Goal: Information Seeking & Learning: Learn about a topic

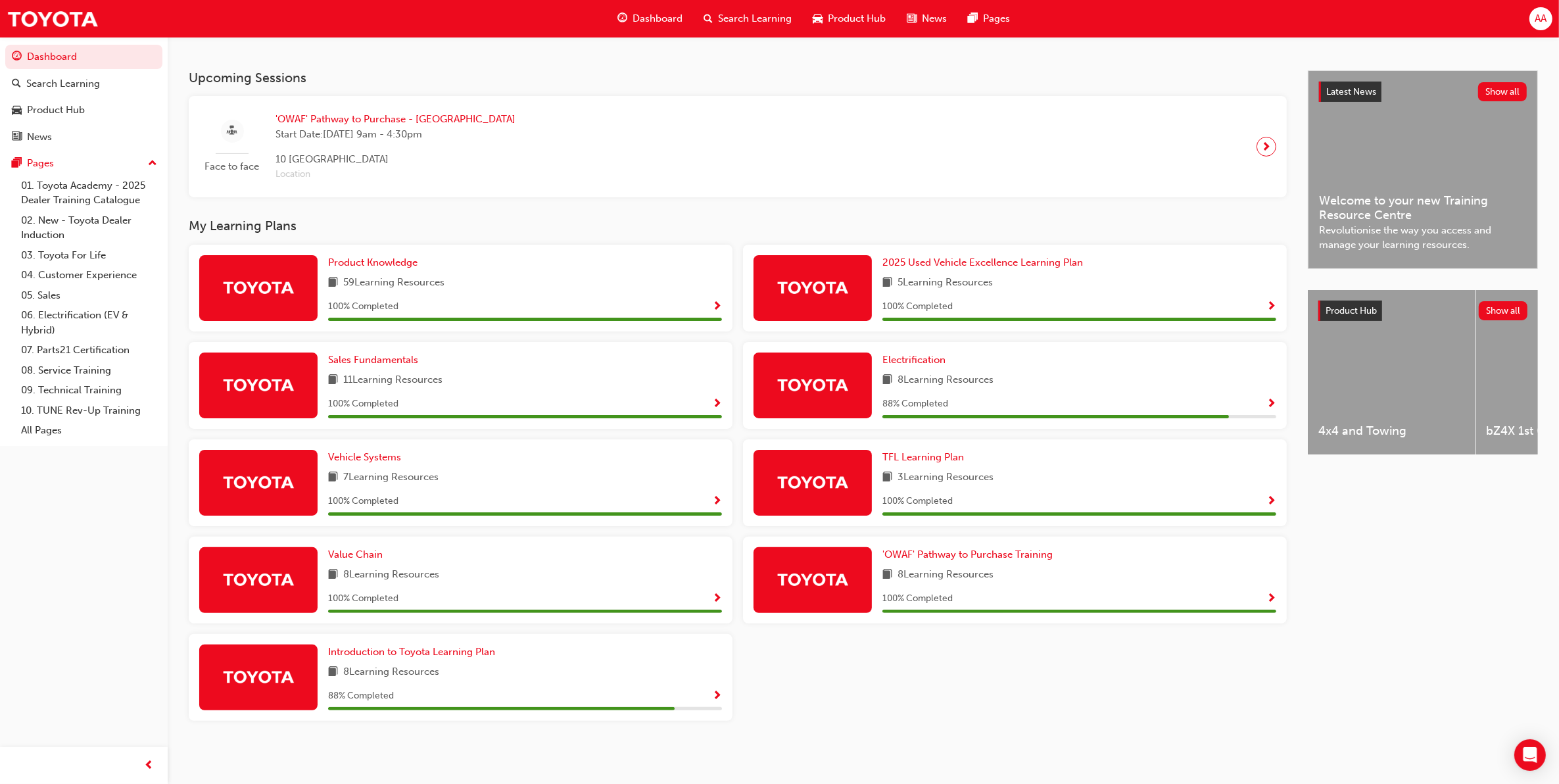
scroll to position [251, 0]
click at [916, 357] on span "Electrification" at bounding box center [914, 359] width 63 height 11
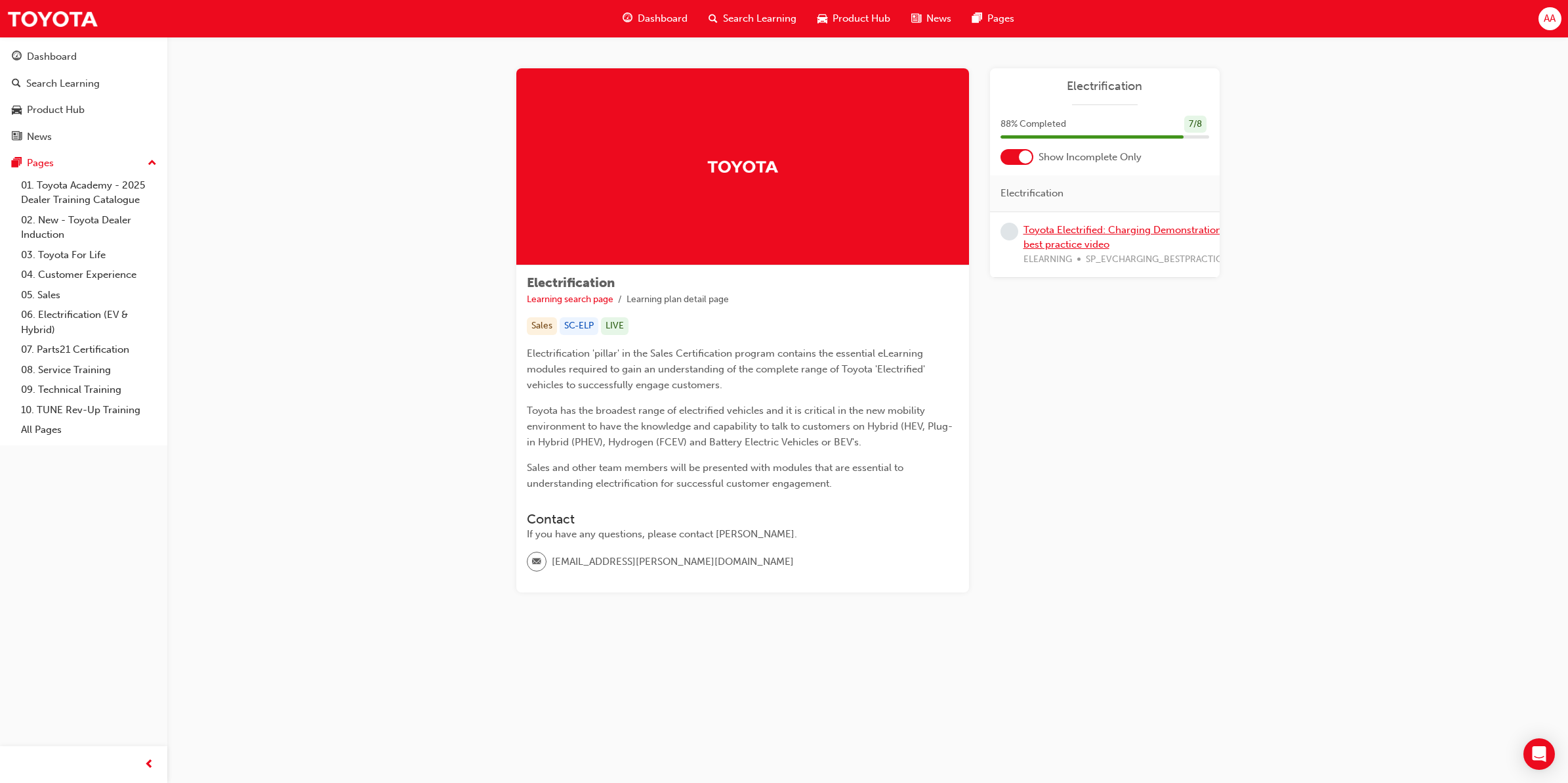
click at [1057, 245] on link "Toyota Electrified: Charging Demonstration best practice video" at bounding box center [1123, 237] width 198 height 27
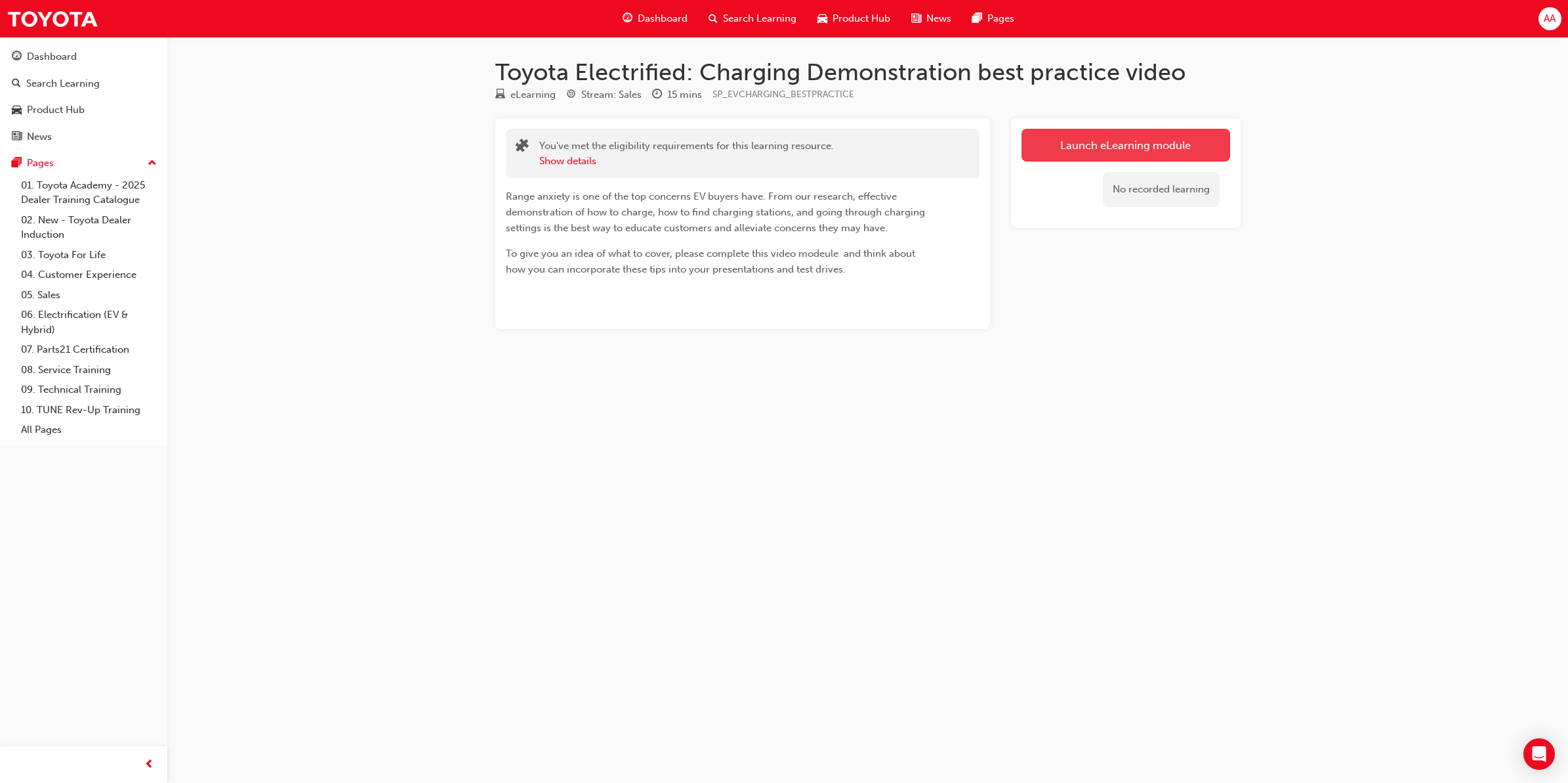
click at [1083, 145] on link "Launch eLearning module" at bounding box center [1126, 145] width 208 height 33
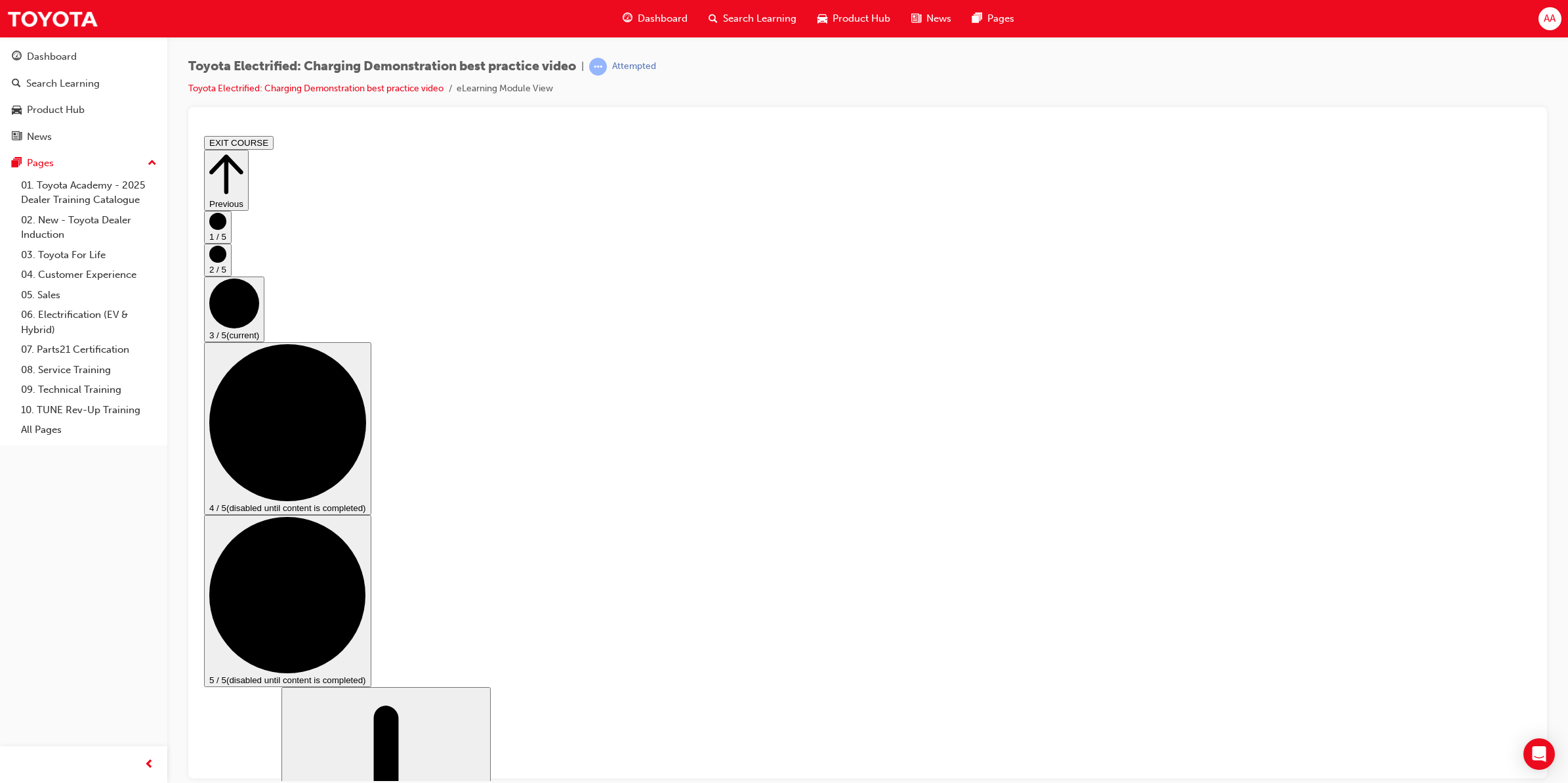
checkbox input "true"
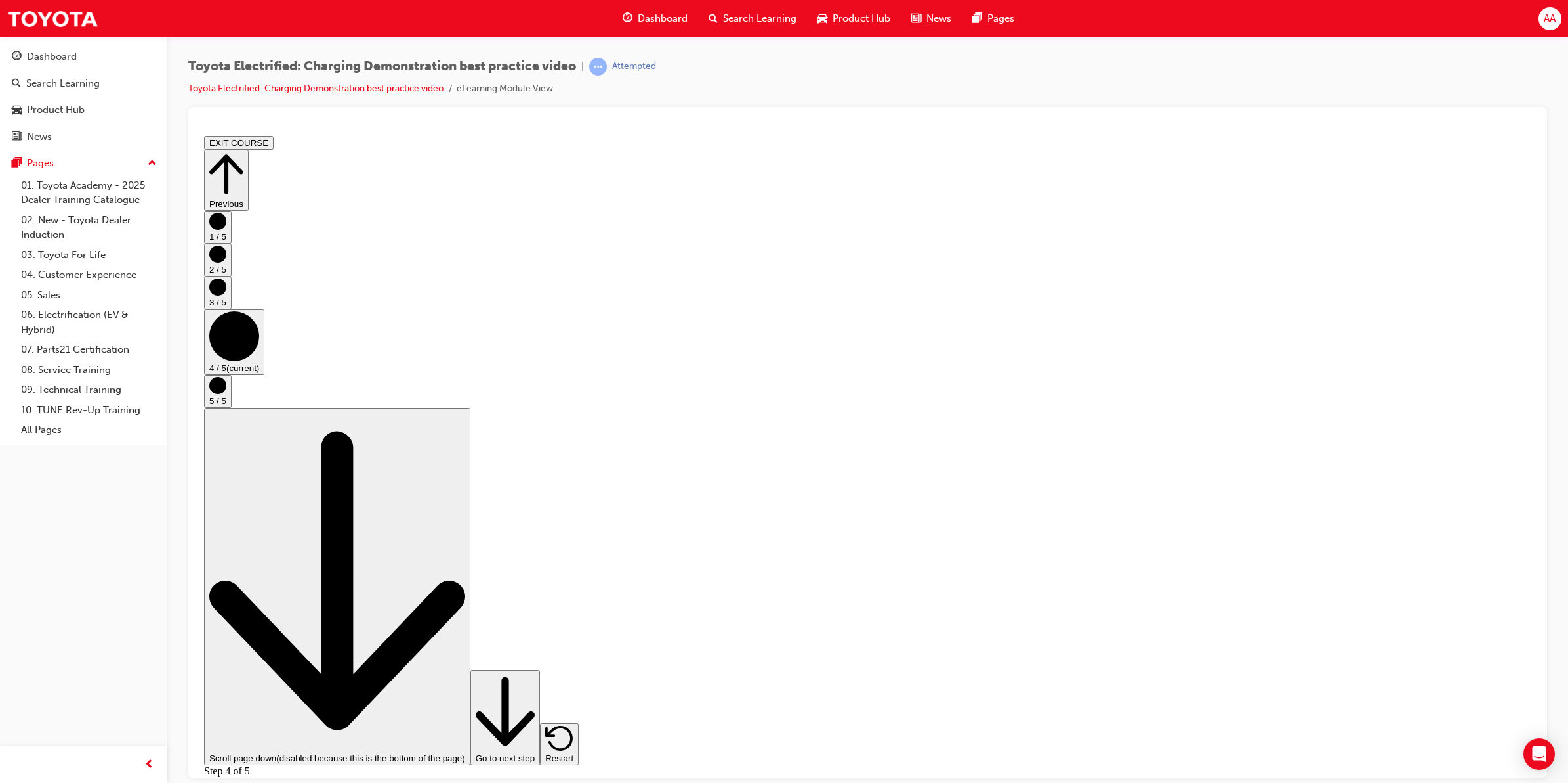
click at [534, 749] on icon "Step controls" at bounding box center [505, 711] width 59 height 80
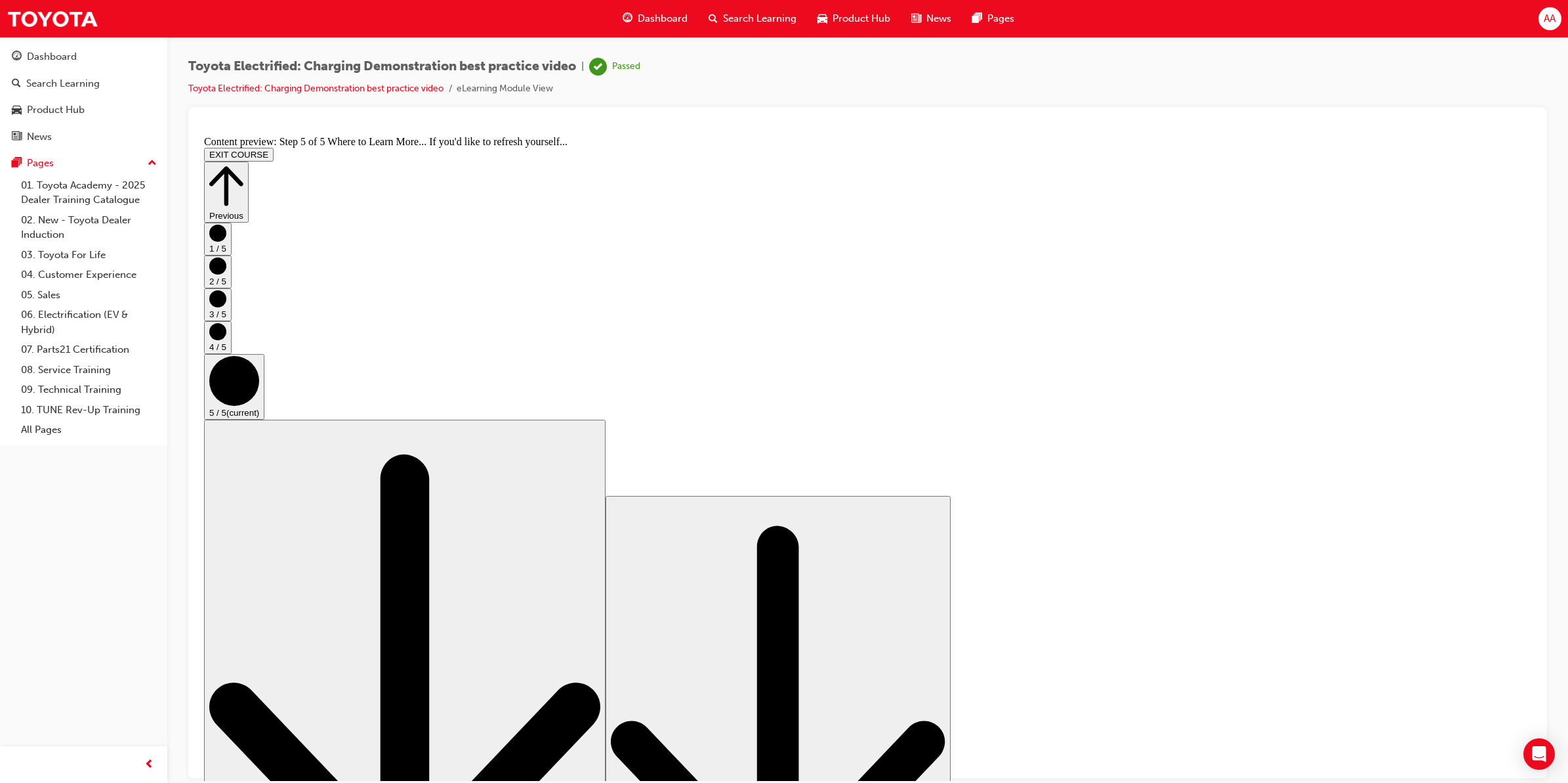
click at [274, 147] on button "EXIT COURSE" at bounding box center [239, 154] width 69 height 13
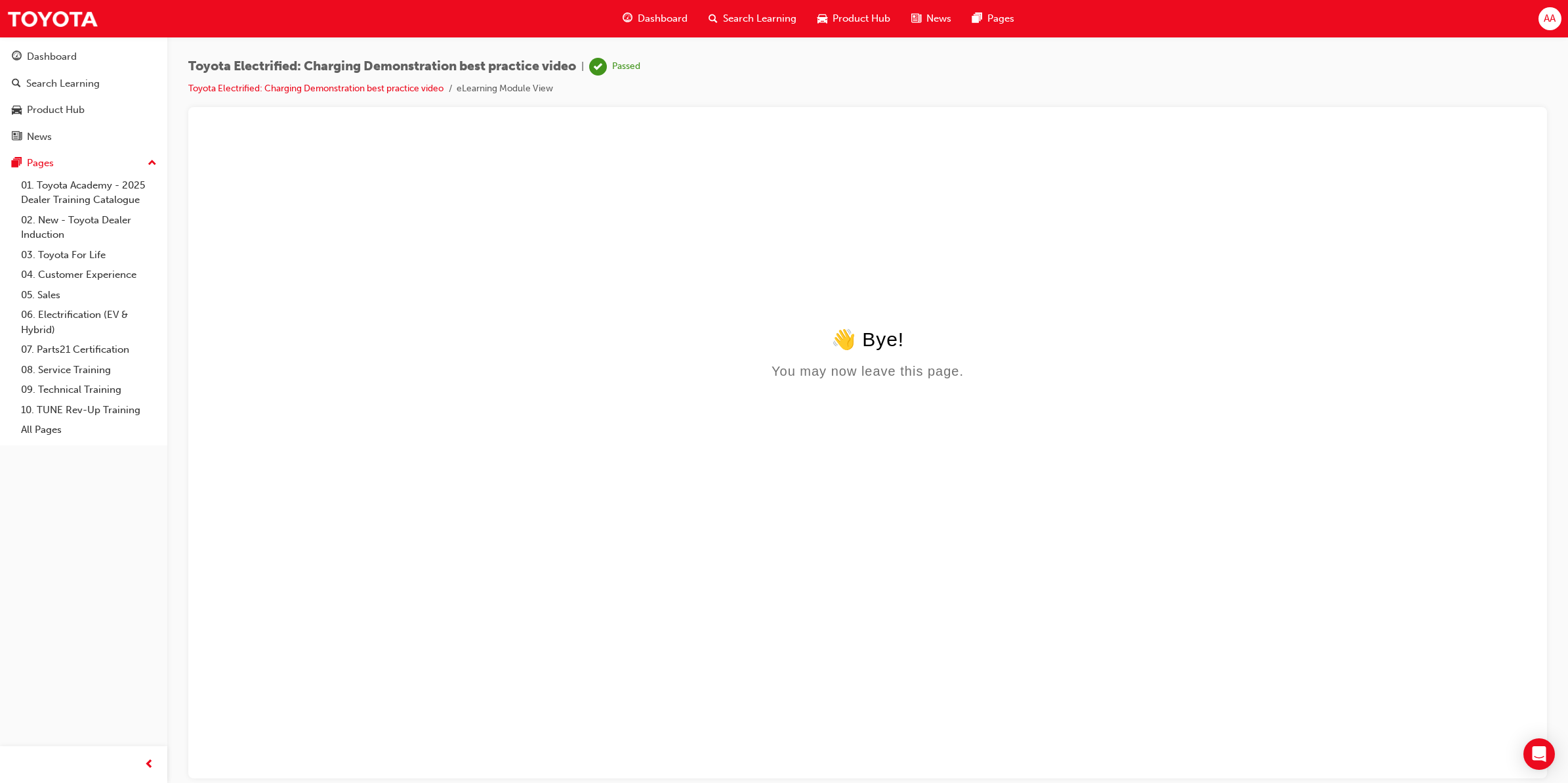
click at [657, 16] on span "Dashboard" at bounding box center [663, 19] width 49 height 15
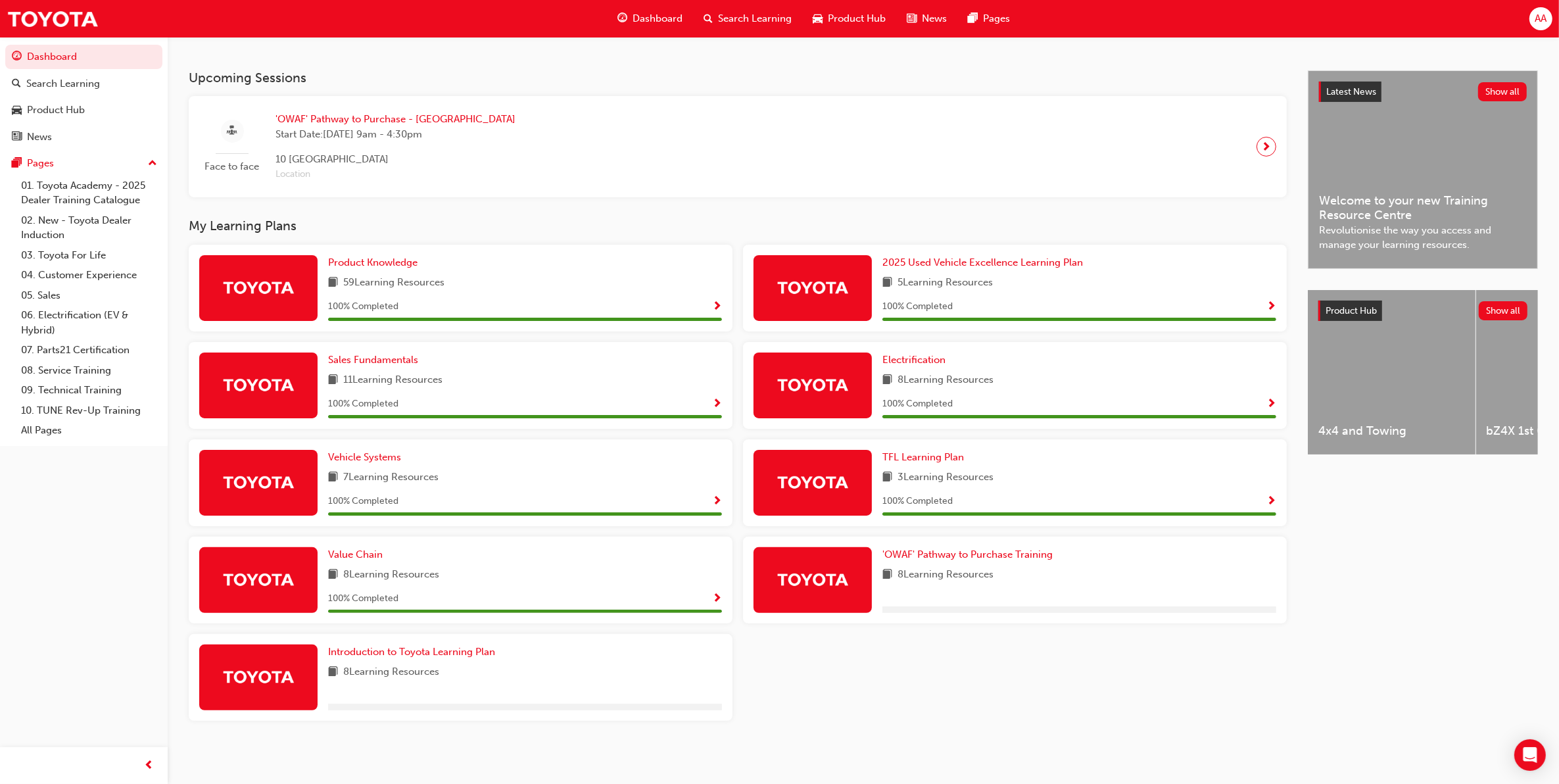
scroll to position [251, 0]
